Goal: Task Accomplishment & Management: Manage account settings

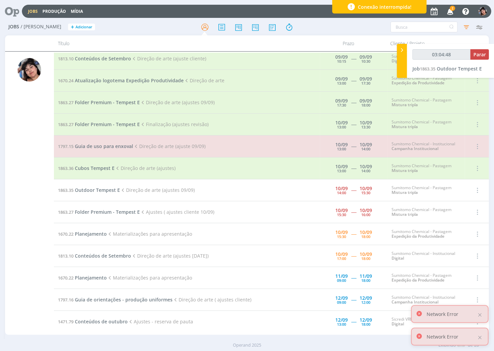
scroll to position [159, 0]
click at [105, 211] on span "Folder Premium - Tempest E" at bounding box center [107, 211] width 65 height 6
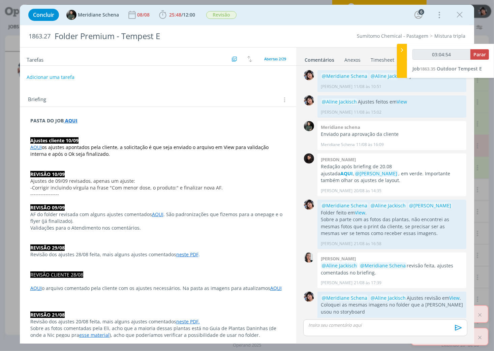
scroll to position [629, 0]
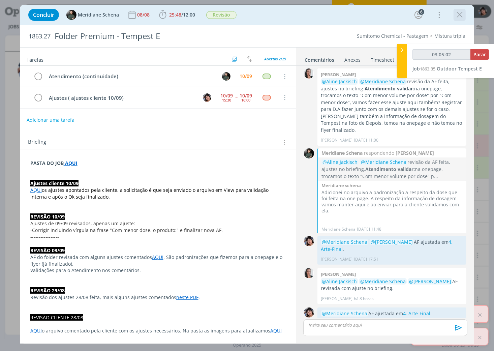
click at [457, 14] on icon "dialog" at bounding box center [459, 15] width 10 height 10
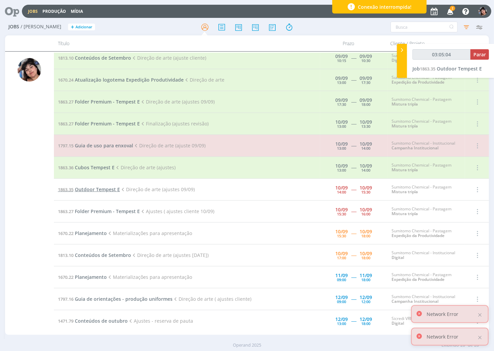
click at [98, 190] on span "Outdoor Tempest E" at bounding box center [97, 189] width 45 height 6
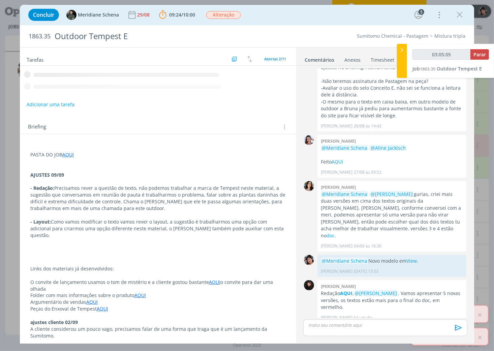
click at [365, 331] on div "dialog" at bounding box center [385, 327] width 164 height 17
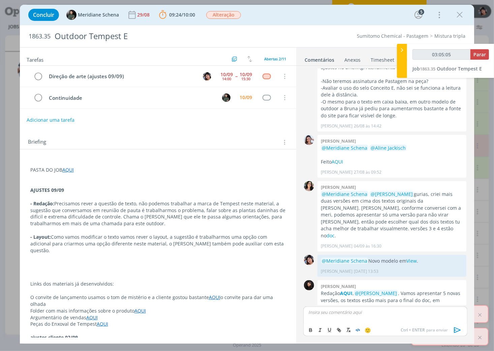
scroll to position [122, 0]
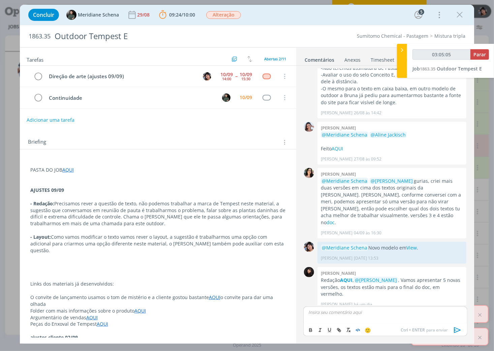
type input "03:05:06"
click at [454, 329] on icon "dialog" at bounding box center [457, 330] width 7 height 6
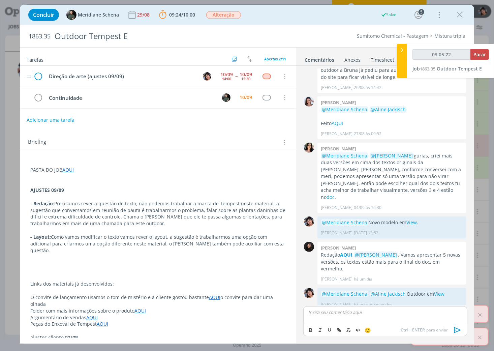
type input "03:05:23"
click at [41, 78] on icon "dialog" at bounding box center [38, 76] width 9 height 10
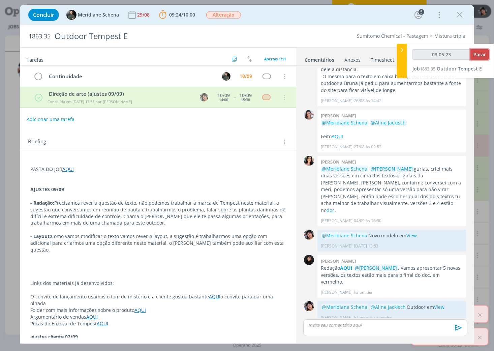
click at [482, 54] on span "Parar" at bounding box center [479, 54] width 12 height 6
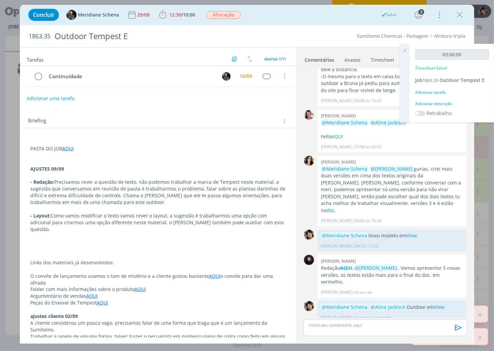
click at [426, 93] on div "Adicionar tarefa" at bounding box center [452, 92] width 74 height 6
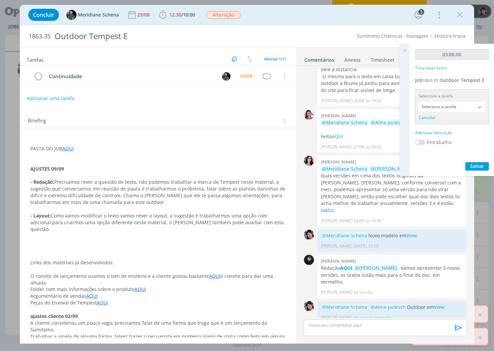
click at [448, 108] on input "Selecione a tarefa" at bounding box center [452, 107] width 66 height 10
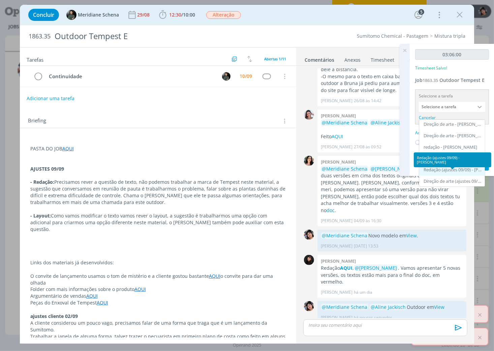
scroll to position [87, 0]
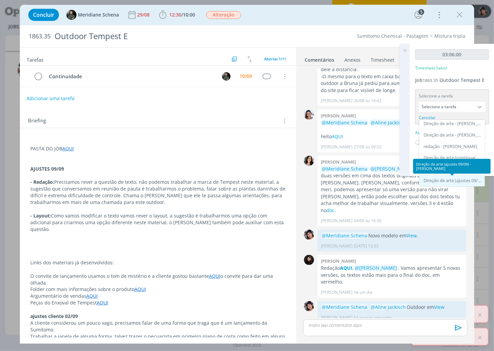
click at [457, 178] on div "Direção de arte (ajustes 09/09) - [PERSON_NAME]" at bounding box center [452, 180] width 58 height 5
type input "Direção de arte (ajustes 09/09)"
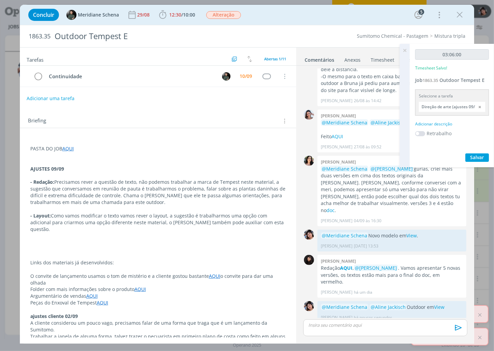
click at [442, 124] on div "Adicionar descrição" at bounding box center [452, 124] width 74 height 6
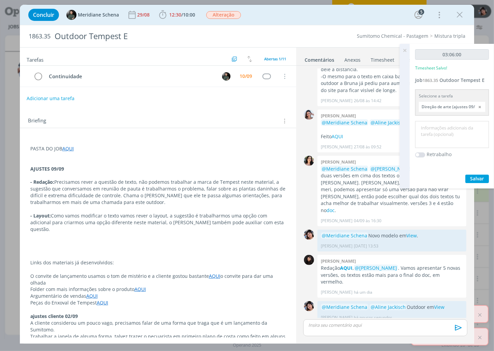
click at [445, 133] on textarea at bounding box center [452, 135] width 70 height 24
type textarea "AJUSTES"
click at [476, 179] on span "Salvar" at bounding box center [477, 178] width 14 height 6
click at [405, 50] on icon at bounding box center [404, 50] width 12 height 13
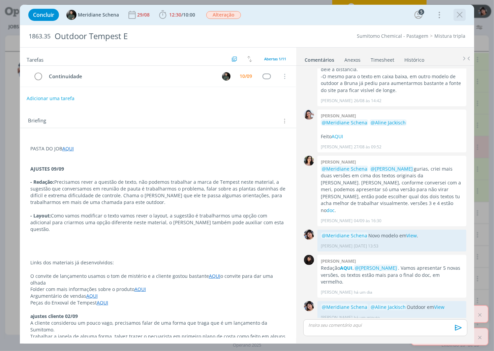
click at [459, 15] on icon "dialog" at bounding box center [459, 15] width 10 height 10
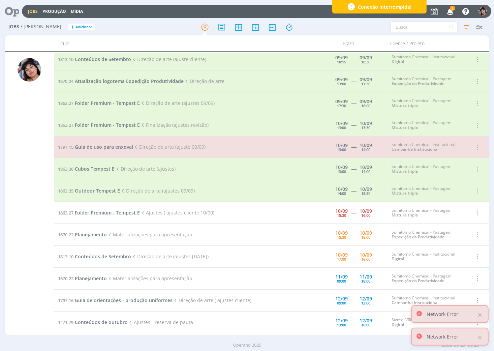
click at [113, 212] on span "Folder Premium - Tempest E" at bounding box center [107, 212] width 65 height 6
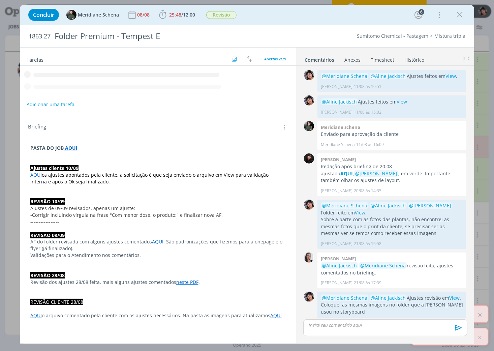
scroll to position [629, 0]
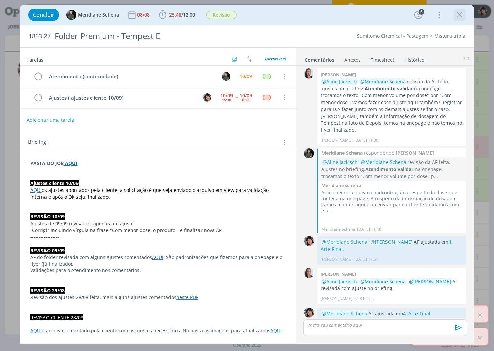
click at [462, 17] on icon "dialog" at bounding box center [459, 15] width 10 height 10
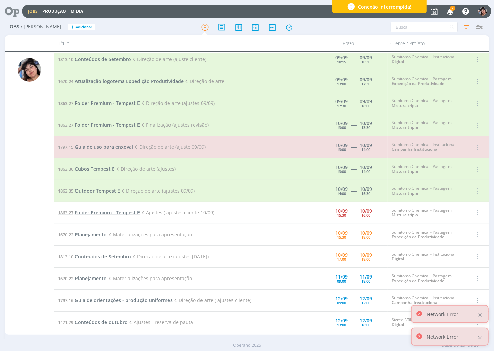
click at [93, 209] on span "Folder Premium - Tempest E" at bounding box center [107, 212] width 65 height 6
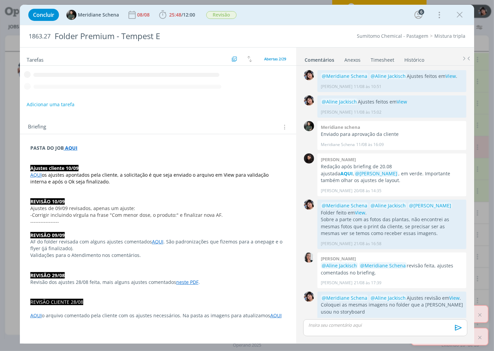
scroll to position [629, 0]
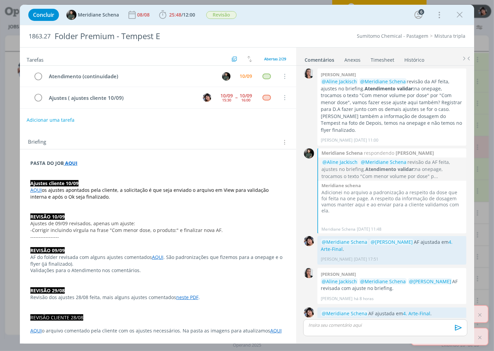
click at [36, 192] on link "AQUI" at bounding box center [35, 190] width 11 height 6
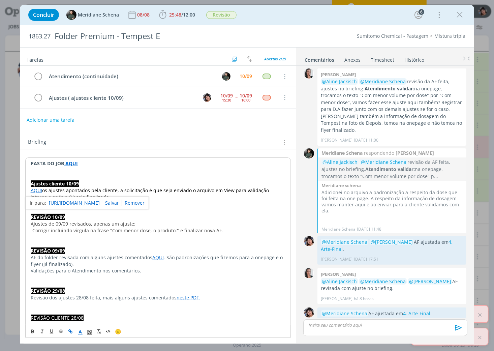
click at [76, 201] on link "[URL][DOMAIN_NAME]" at bounding box center [74, 202] width 51 height 9
